Goal: Information Seeking & Learning: Learn about a topic

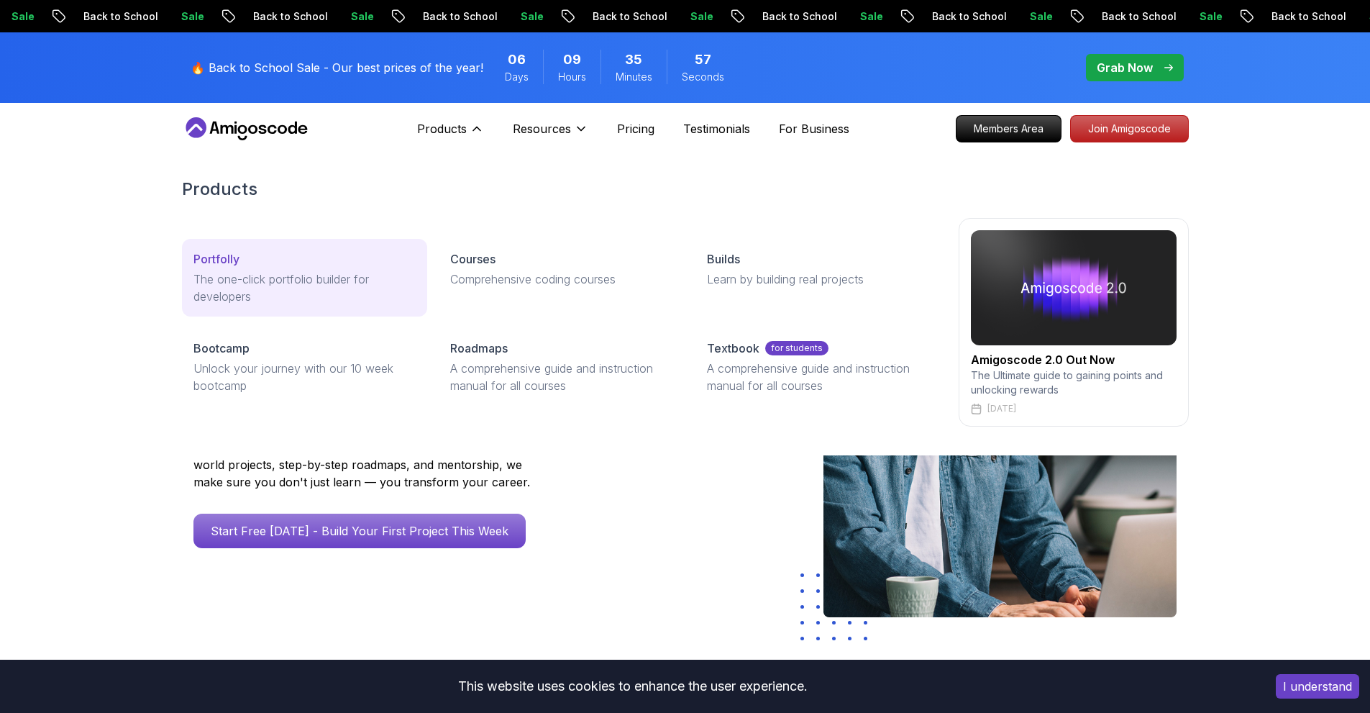
click at [358, 261] on div "Portfolly" at bounding box center [305, 258] width 222 height 17
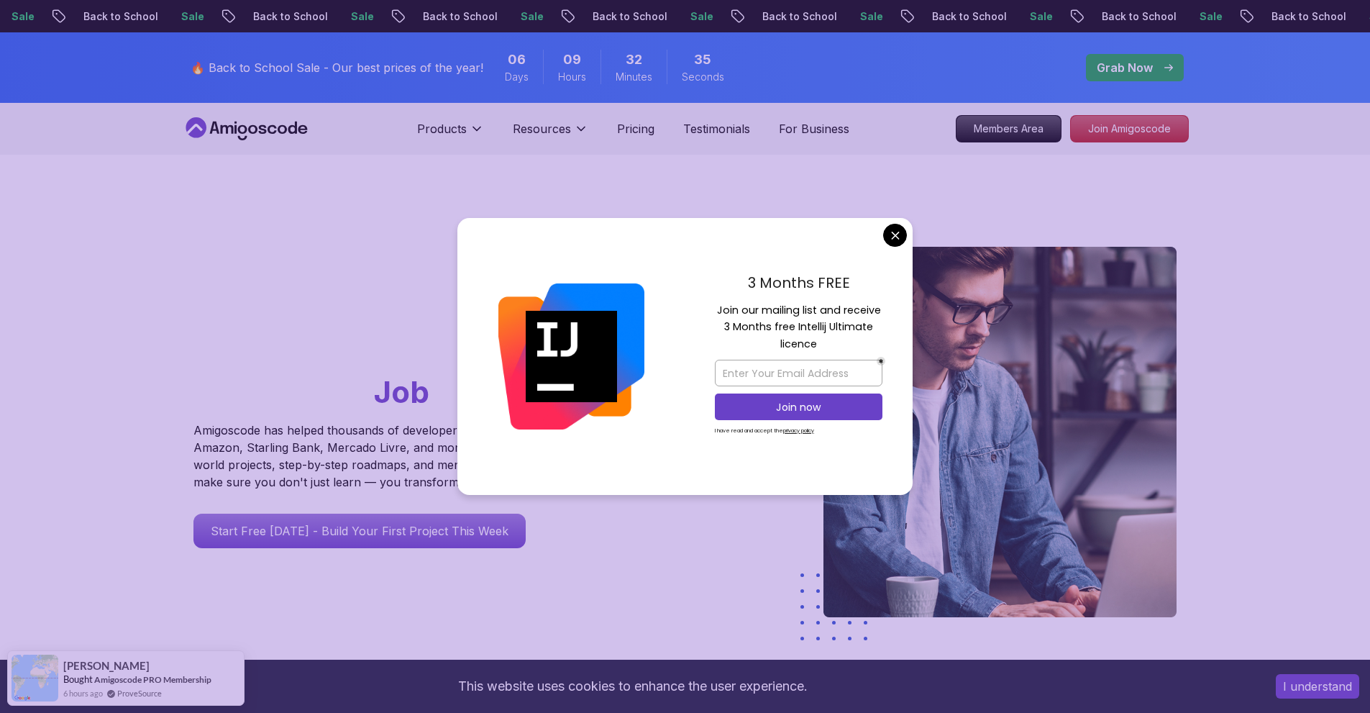
click at [899, 215] on div "Go From Learning to Hired: Master Java, Spring Boot & Cloud Skills That Get You…" at bounding box center [685, 508] width 1007 height 707
click at [892, 221] on div "3 Months FREE Join our mailing list and receive 3 Months free Intellij Ultimate…" at bounding box center [799, 357] width 228 height 278
click at [879, 233] on div "3 Months FREE Join our mailing list and receive 3 Months free Intellij Ultimate…" at bounding box center [799, 357] width 228 height 278
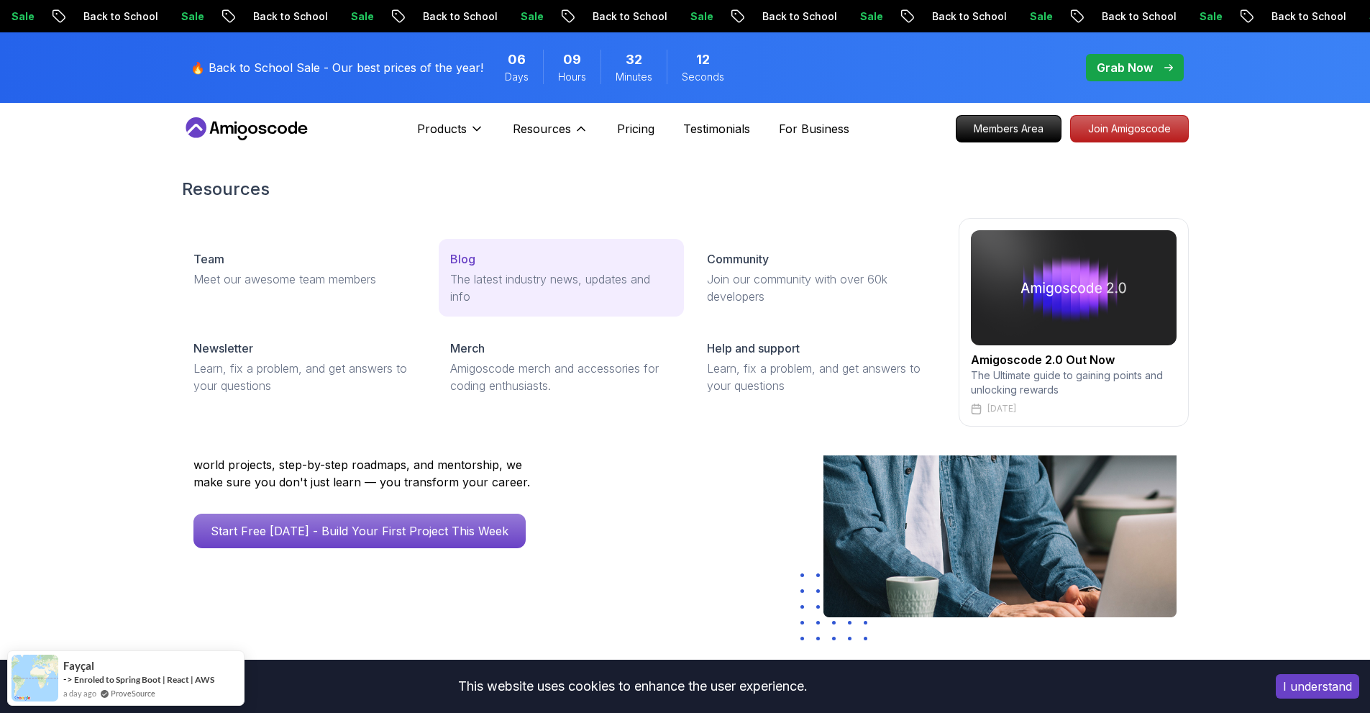
drag, startPoint x: 520, startPoint y: 287, endPoint x: 458, endPoint y: 259, distance: 67.9
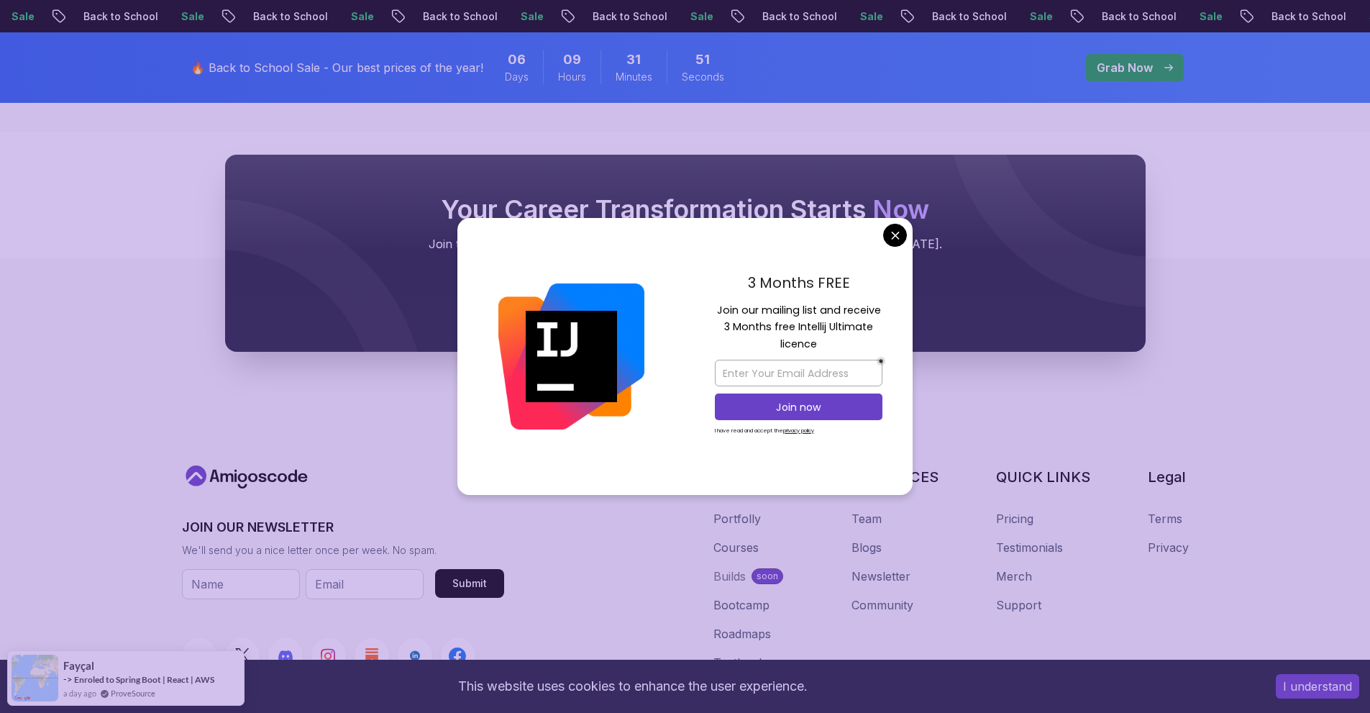
scroll to position [18679, 0]
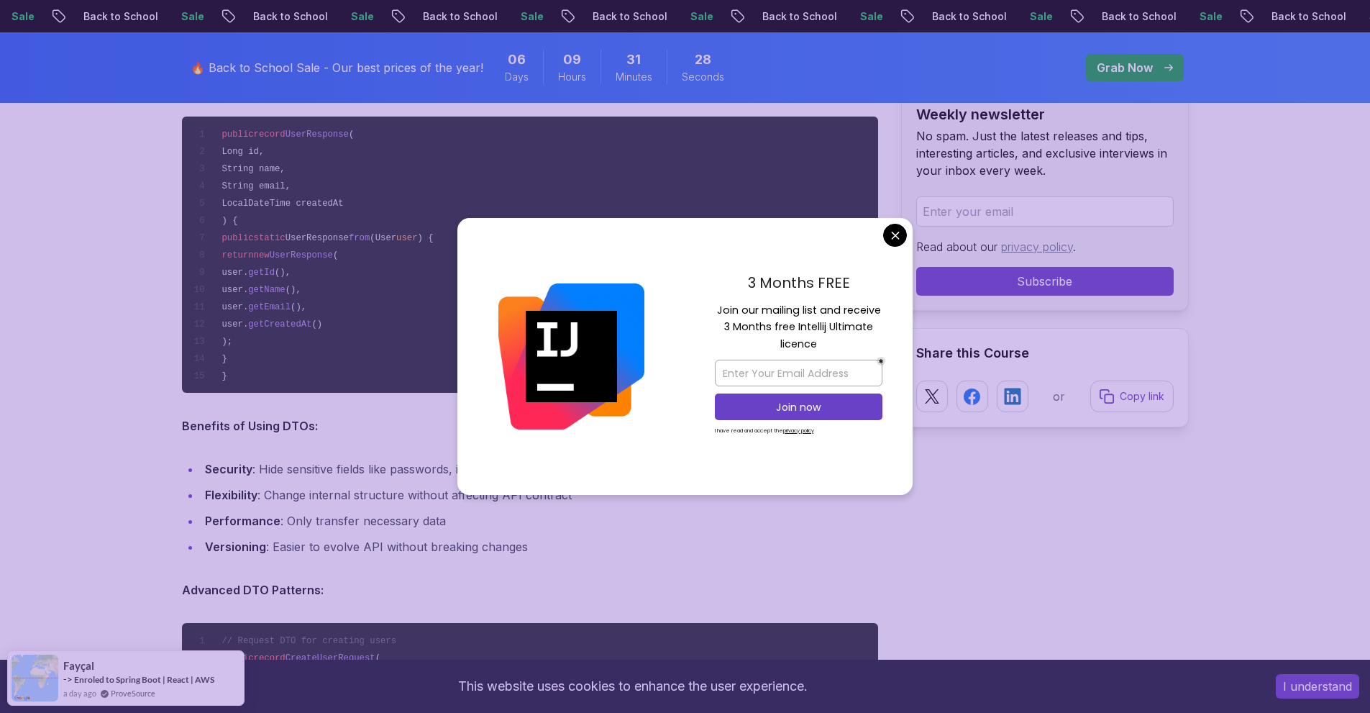
scroll to position [4155, 0]
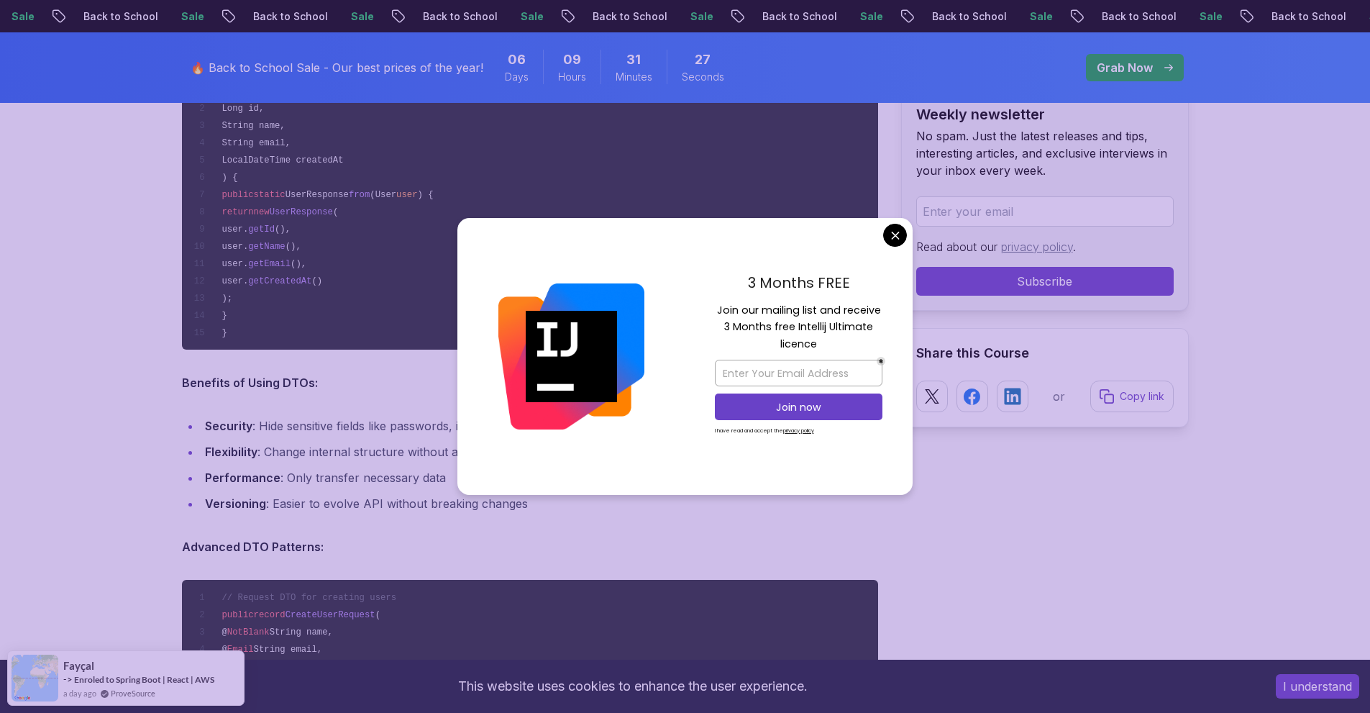
drag, startPoint x: 872, startPoint y: 229, endPoint x: 892, endPoint y: 227, distance: 20.3
click at [873, 229] on div "3 Months FREE Join our mailing list and receive 3 Months free Intellij Ultimate…" at bounding box center [799, 357] width 228 height 278
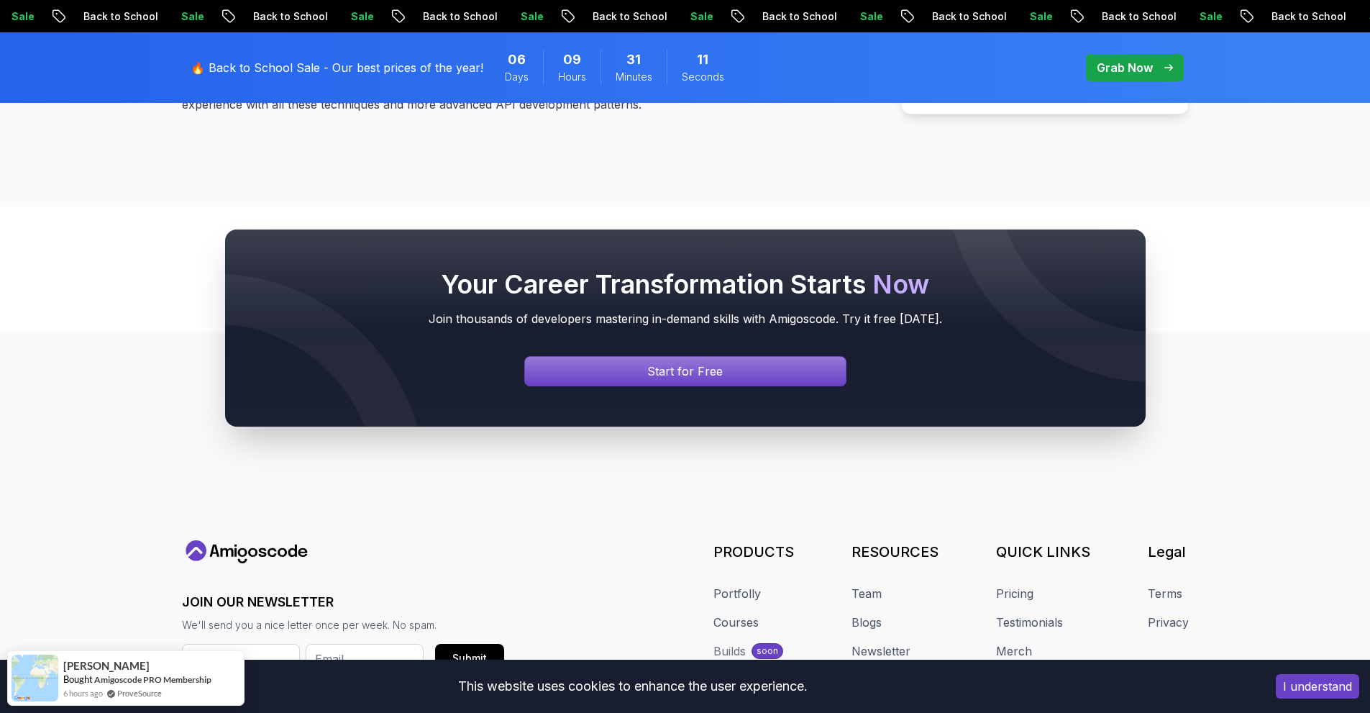
scroll to position [19768, 0]
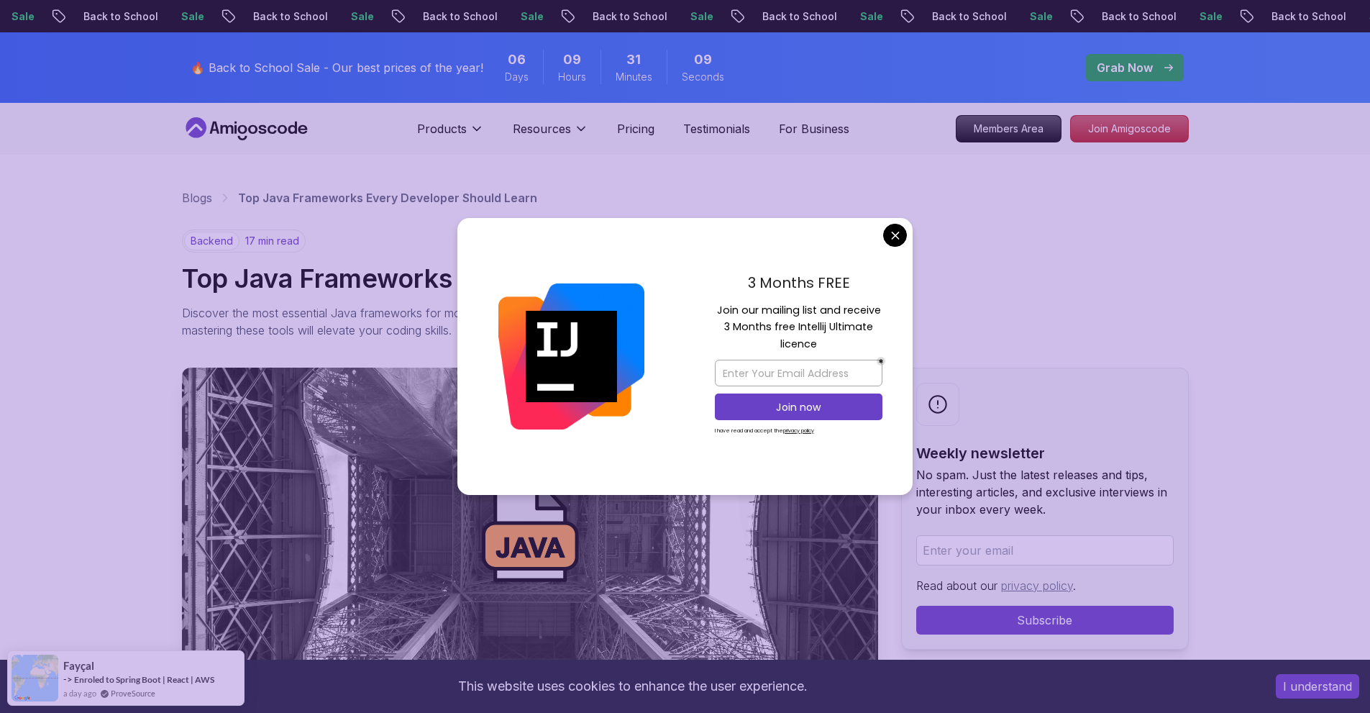
click at [877, 242] on div "3 Months FREE Join our mailing list and receive 3 Months free Intellij Ultimate…" at bounding box center [799, 357] width 228 height 278
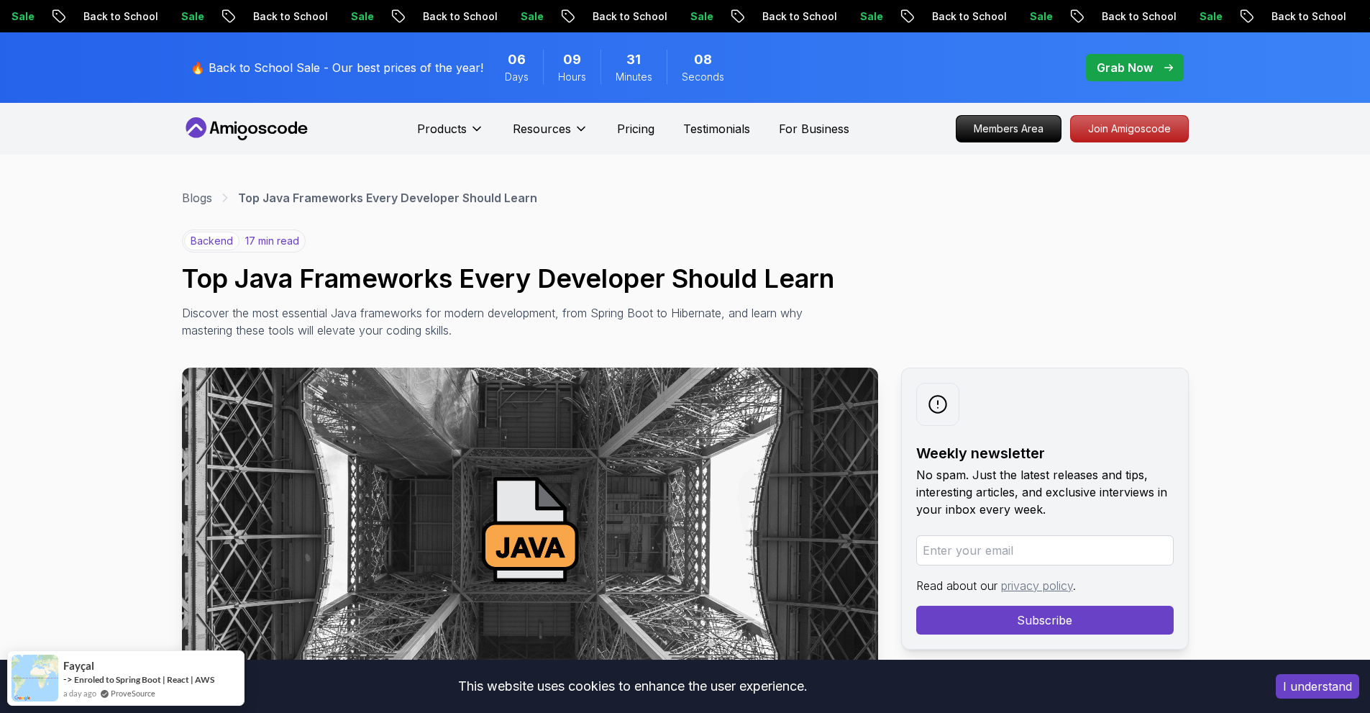
drag, startPoint x: 899, startPoint y: 235, endPoint x: 1042, endPoint y: 68, distance: 220.4
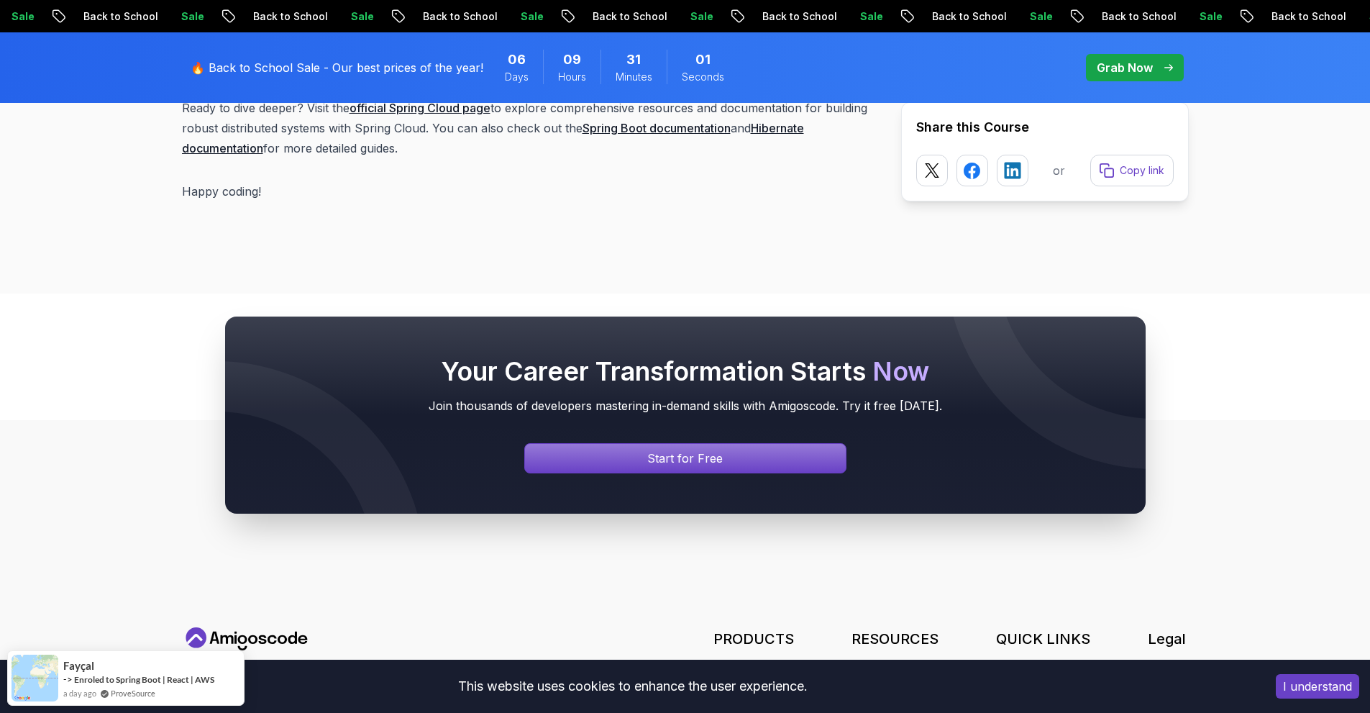
scroll to position [18537, 0]
